Goal: Task Accomplishment & Management: Complete application form

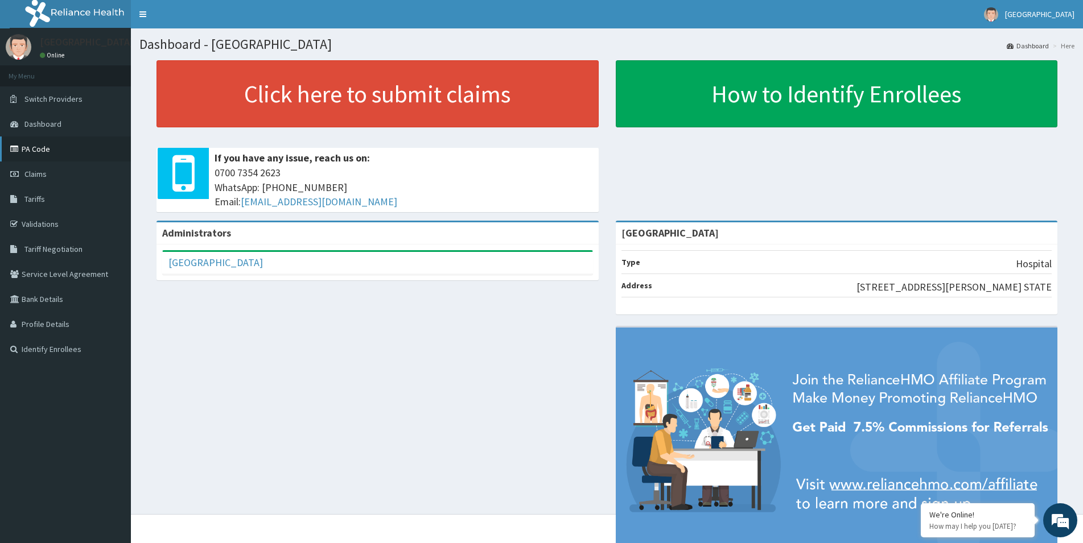
click at [52, 152] on link "PA Code" at bounding box center [65, 149] width 131 height 25
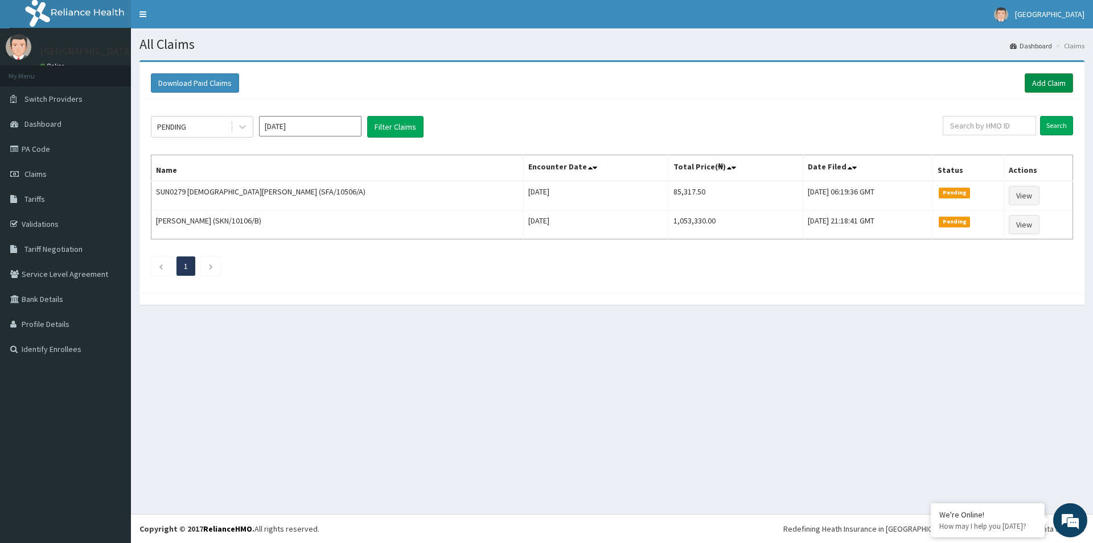
click at [1042, 84] on link "Add Claim" at bounding box center [1048, 82] width 48 height 19
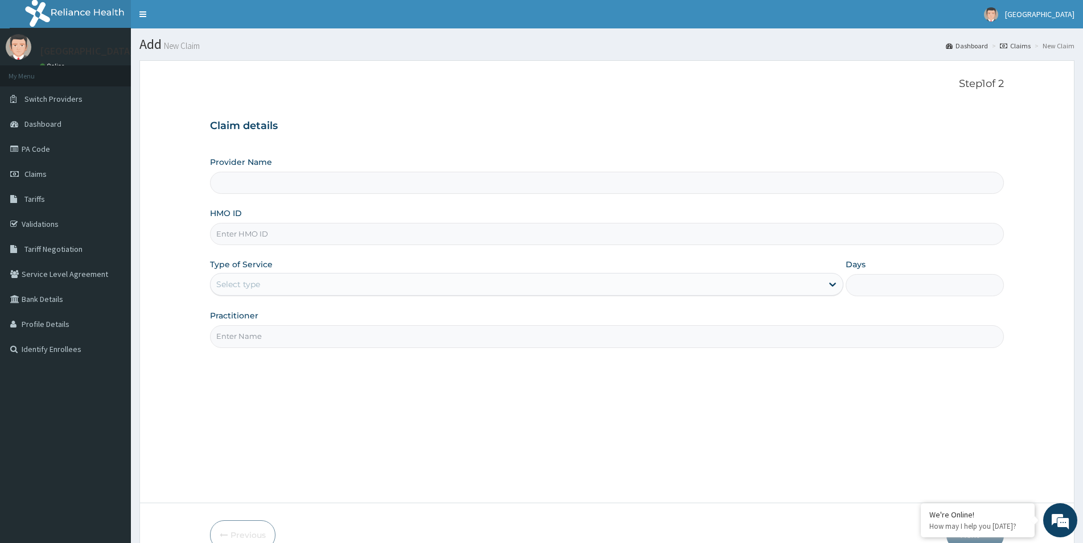
type input "[GEOGRAPHIC_DATA]"
click at [296, 231] on input "HMO ID" at bounding box center [607, 234] width 794 height 22
type input "OQI/10011/C"
click at [361, 283] on div "Select type" at bounding box center [517, 284] width 612 height 18
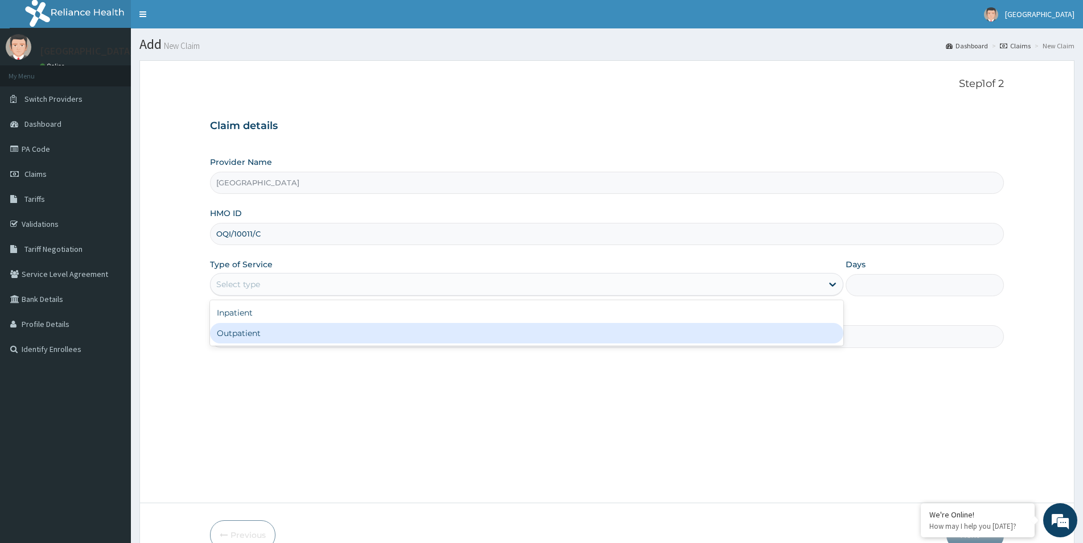
click at [308, 335] on div "Outpatient" at bounding box center [526, 333] width 633 height 20
type input "1"
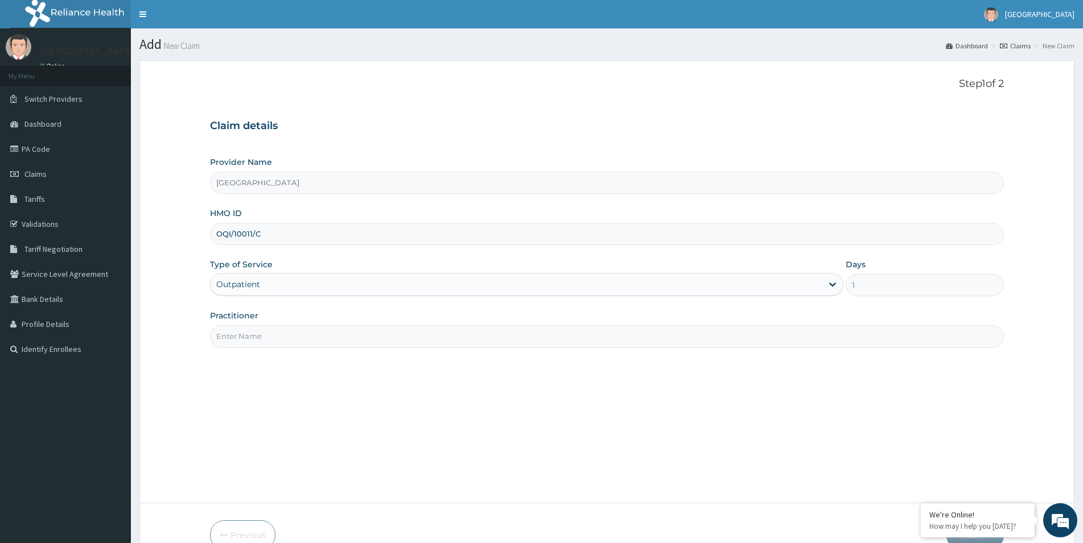
click at [298, 340] on input "Practitioner" at bounding box center [607, 336] width 794 height 22
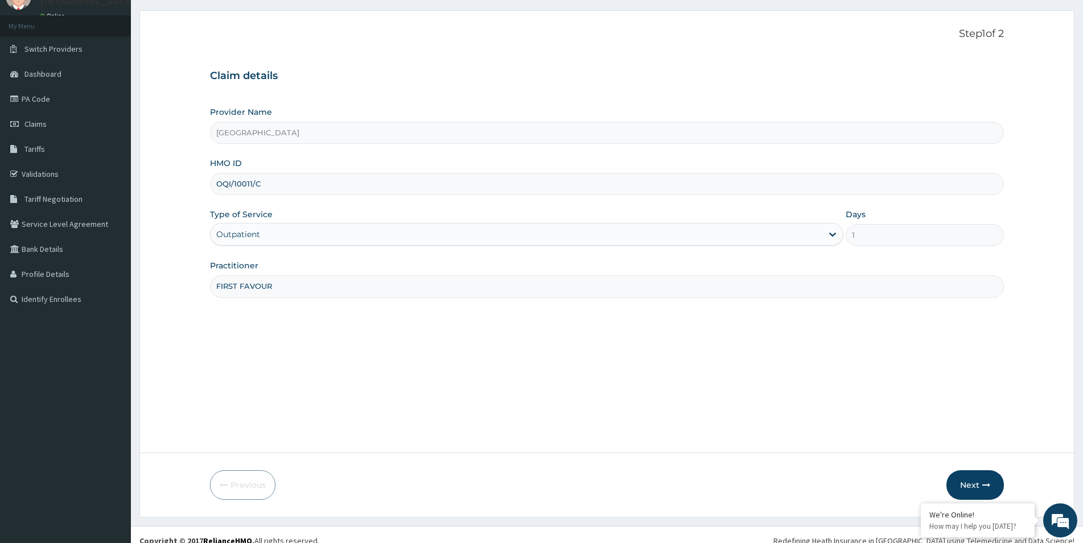
scroll to position [62, 0]
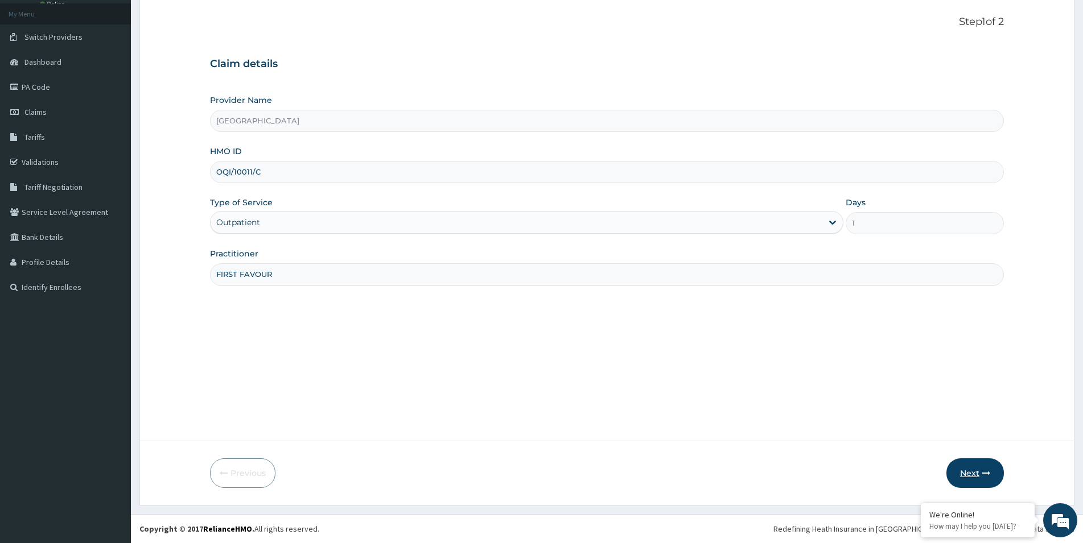
type input "FIRST FAVOUR"
click at [974, 467] on button "Next" at bounding box center [974, 474] width 57 height 30
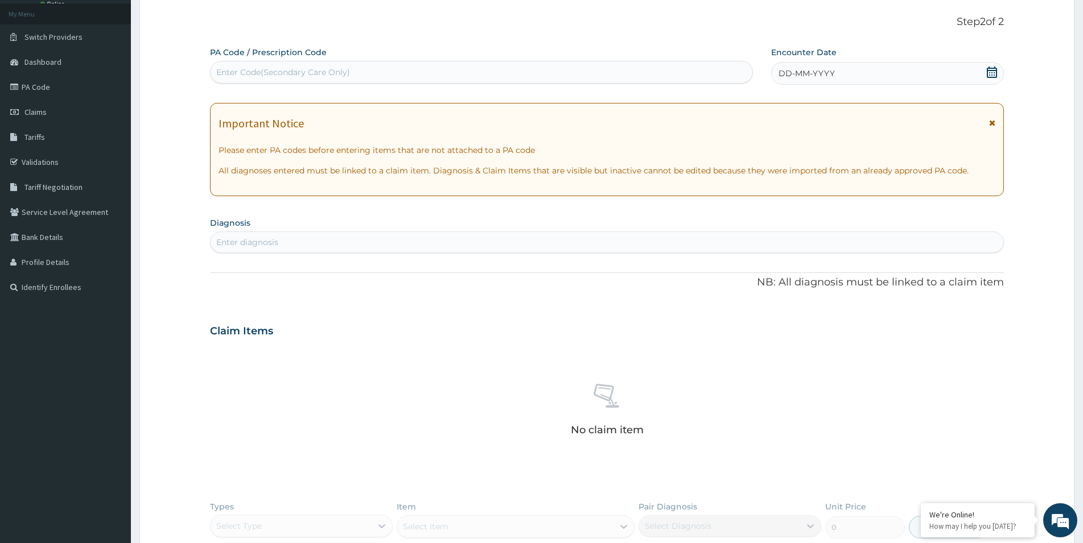
click at [366, 72] on div "Enter Code(Secondary Care Only)" at bounding box center [482, 72] width 542 height 18
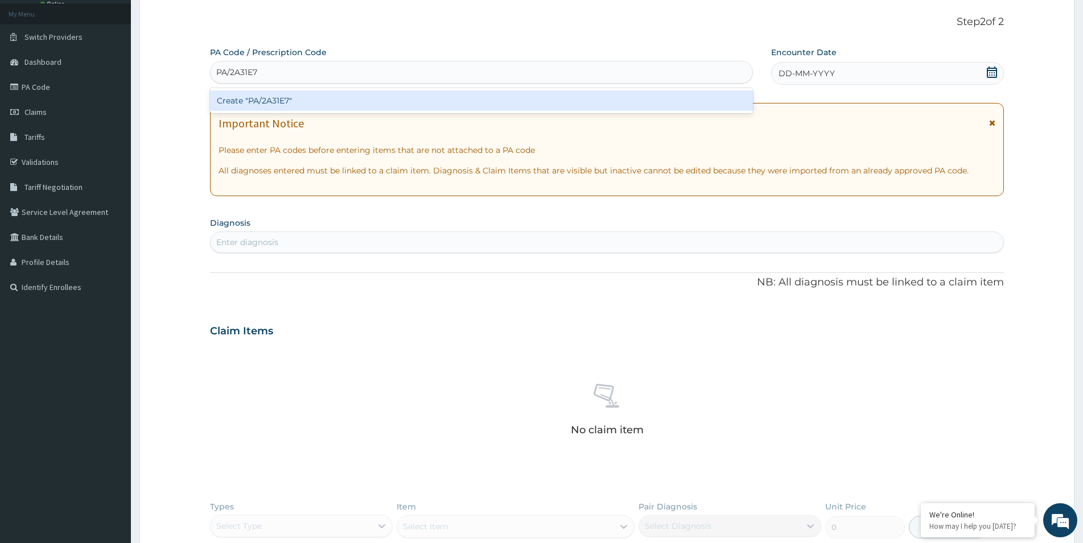
type input "PA/2A31E7"
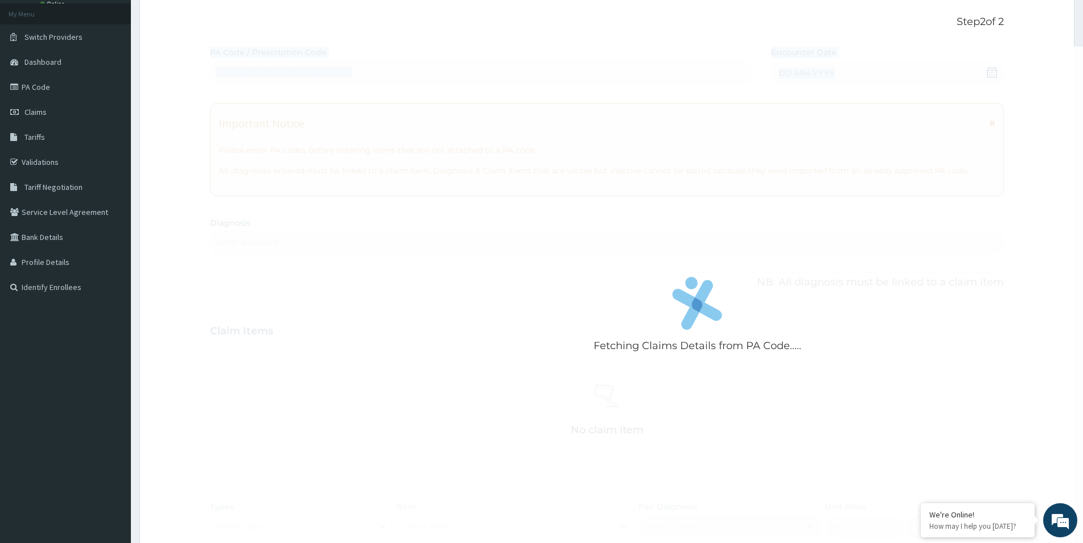
click at [994, 72] on div "Fetching Claims Details from PA Code..... PA Code / Prescription Code Enter Cod…" at bounding box center [607, 336] width 794 height 578
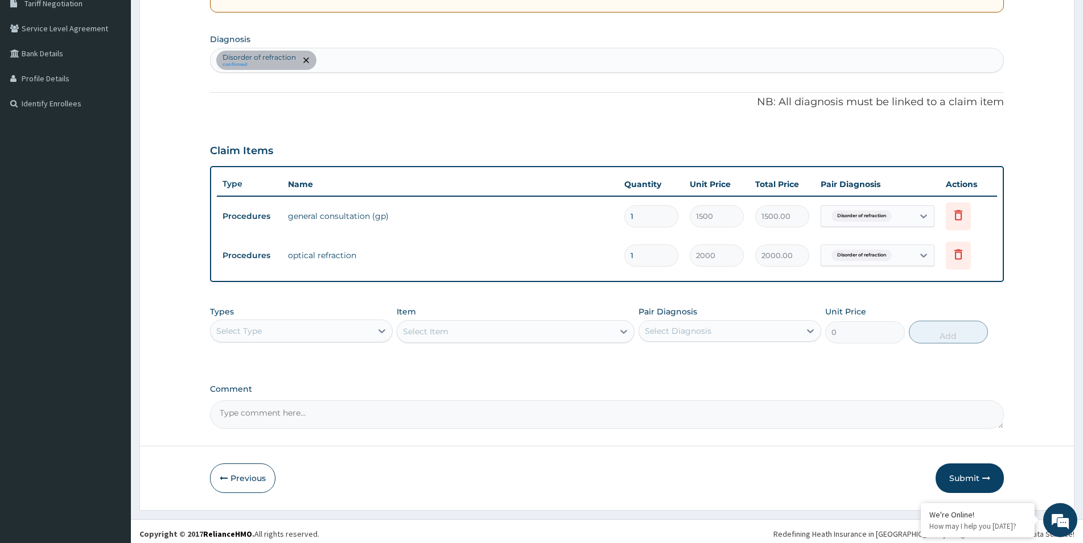
scroll to position [251, 0]
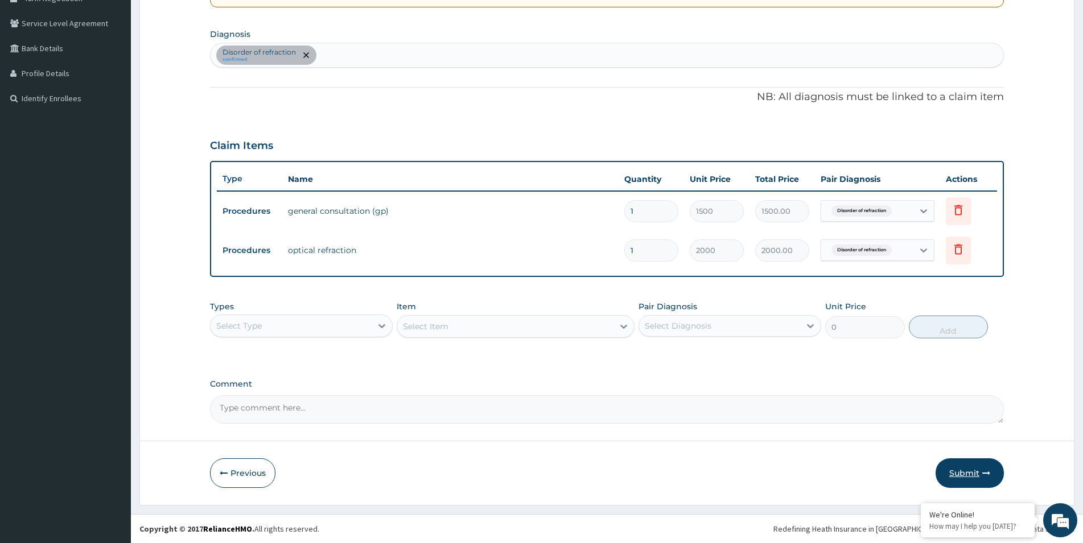
click at [959, 474] on button "Submit" at bounding box center [969, 474] width 68 height 30
